Goal: Task Accomplishment & Management: Manage account settings

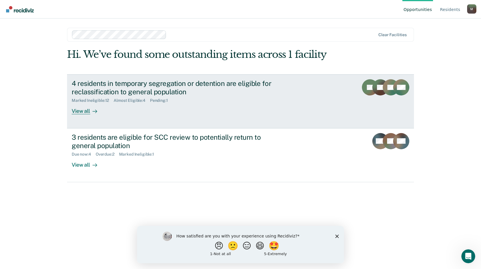
click at [78, 112] on div "View all" at bounding box center [88, 108] width 32 height 11
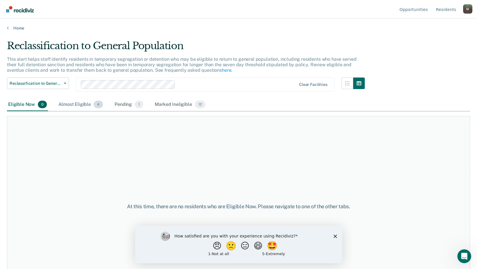
click at [83, 104] on div "Almost Eligible 4" at bounding box center [80, 104] width 47 height 13
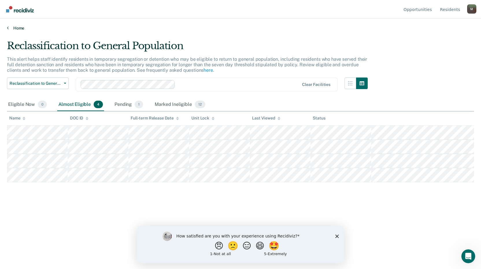
click at [21, 28] on link "Home" at bounding box center [240, 27] width 467 height 5
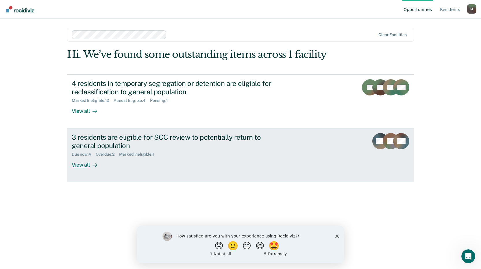
click at [79, 164] on div "View all" at bounding box center [88, 162] width 32 height 11
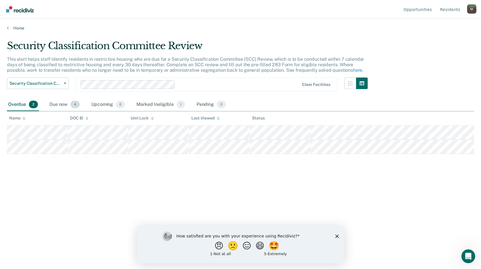
click at [62, 104] on div "Due now 4" at bounding box center [64, 104] width 33 height 13
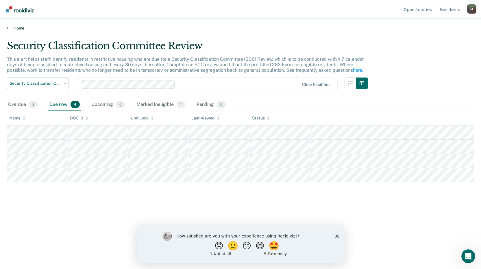
click at [13, 26] on link "Home" at bounding box center [240, 27] width 467 height 5
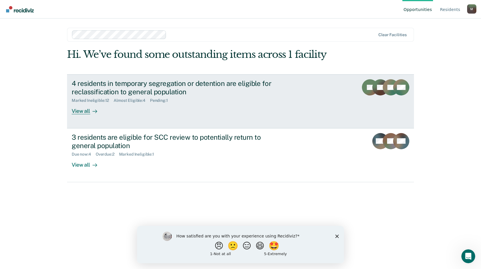
click at [77, 111] on div "View all" at bounding box center [88, 108] width 32 height 11
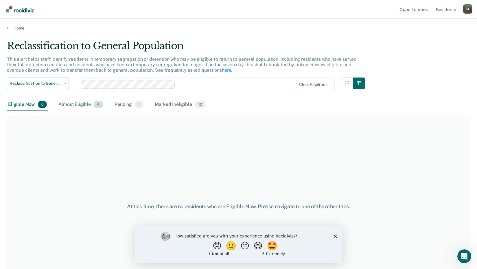
click at [82, 105] on div "Almost Eligible 4" at bounding box center [80, 104] width 47 height 13
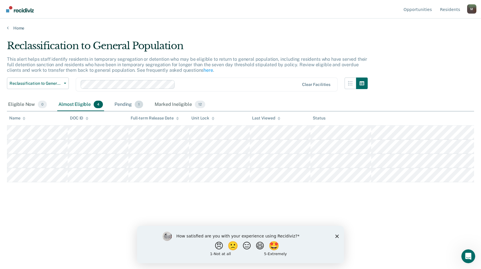
click at [121, 107] on div "Pending 1" at bounding box center [128, 104] width 31 height 13
